Goal: Check status

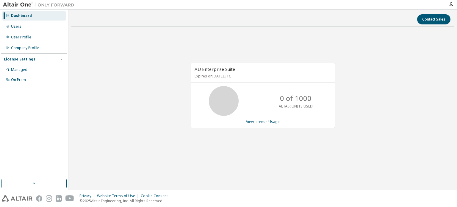
drag, startPoint x: 232, startPoint y: 75, endPoint x: 227, endPoint y: 77, distance: 5.5
click at [227, 77] on p "Expires on [DATE] UTC" at bounding box center [262, 76] width 135 height 5
click at [365, 87] on div "AU Enterprise Suite Expires on [DATE] UTC 0 of 1000 ALTAIR UNITS USED View Lice…" at bounding box center [262, 98] width 383 height 135
